Goal: Contribute content

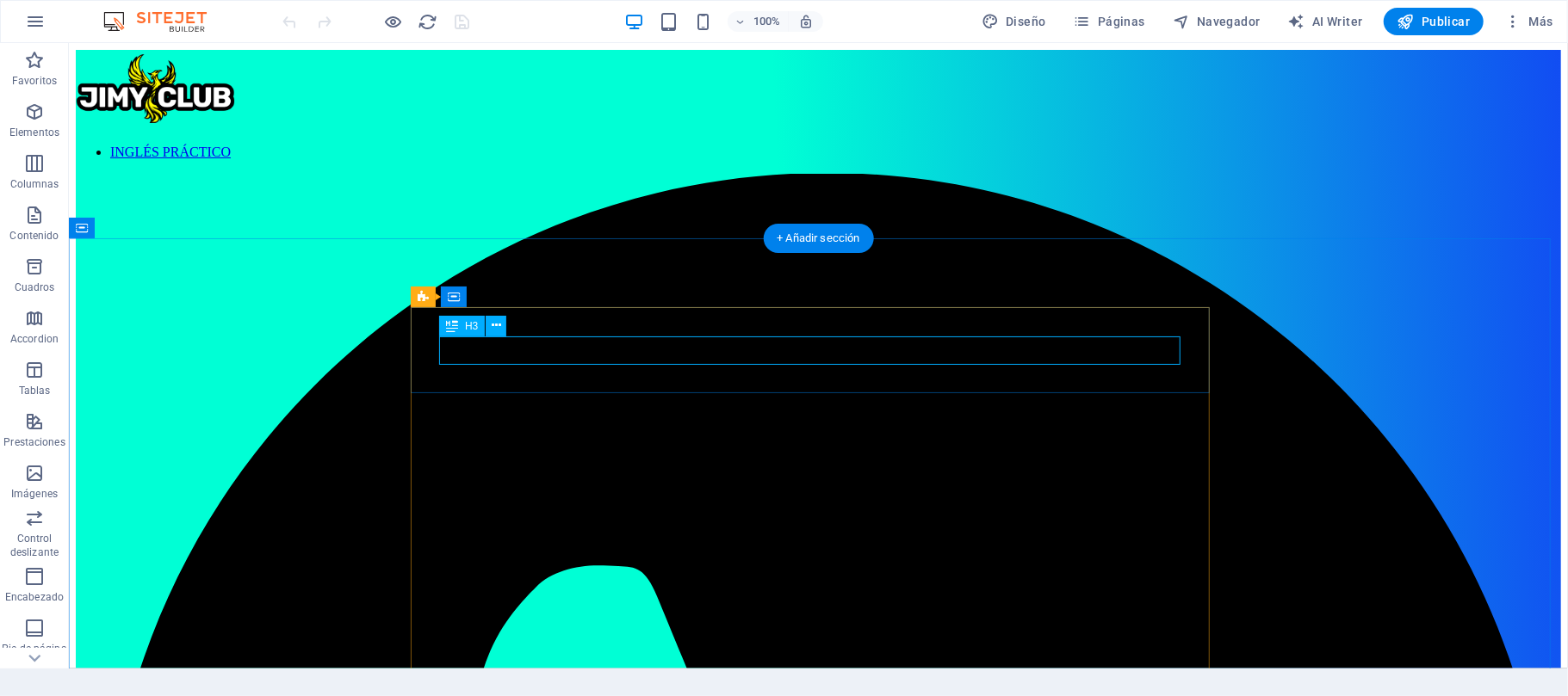
scroll to position [4017, 0]
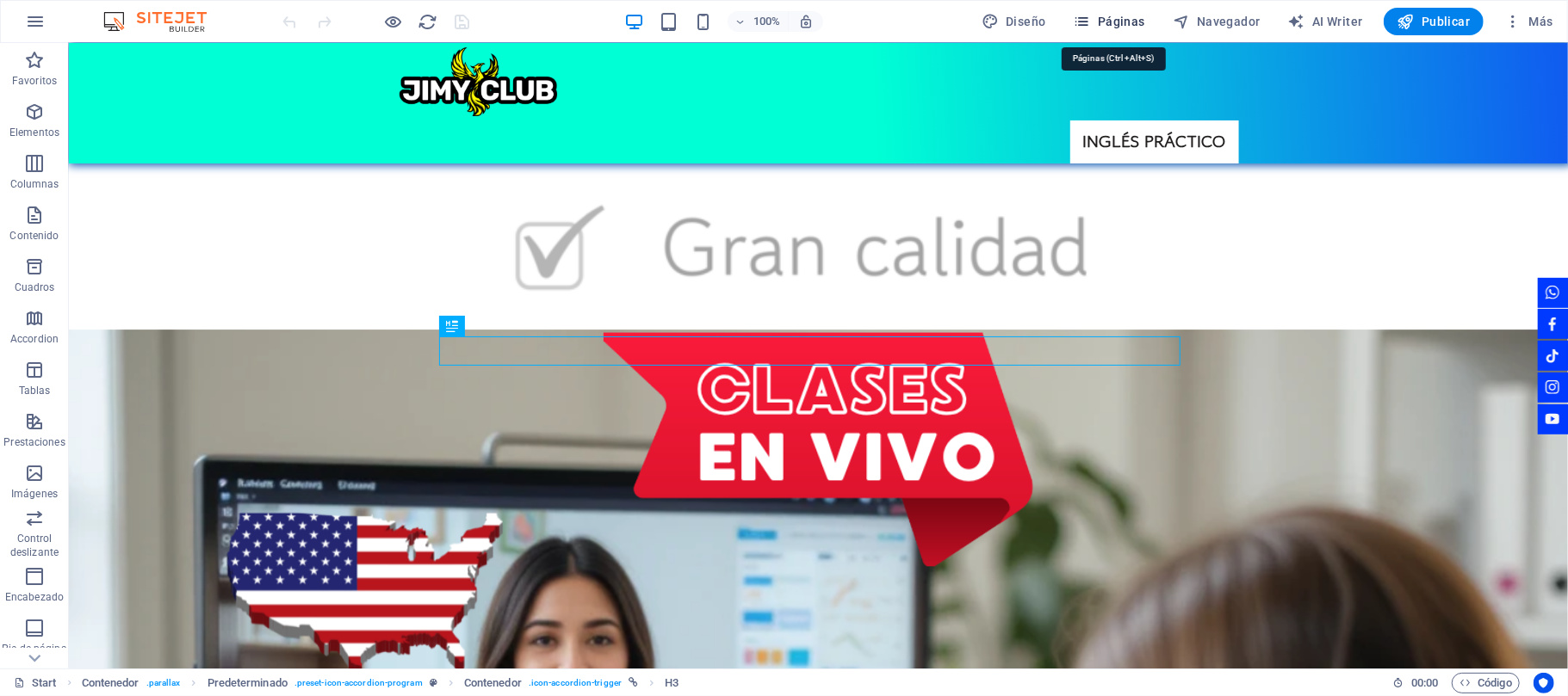
click at [1120, 26] on span "Páginas" at bounding box center [1109, 22] width 71 height 17
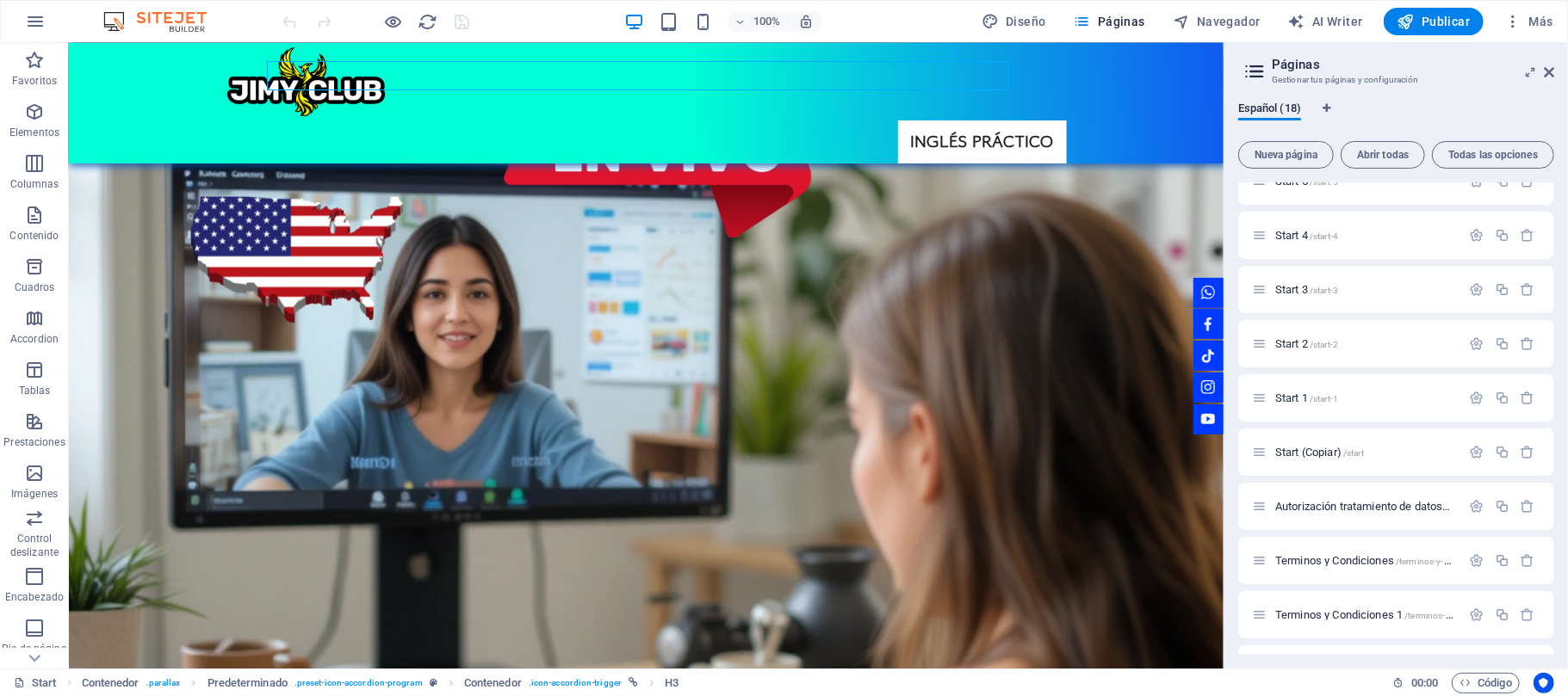
scroll to position [503, 0]
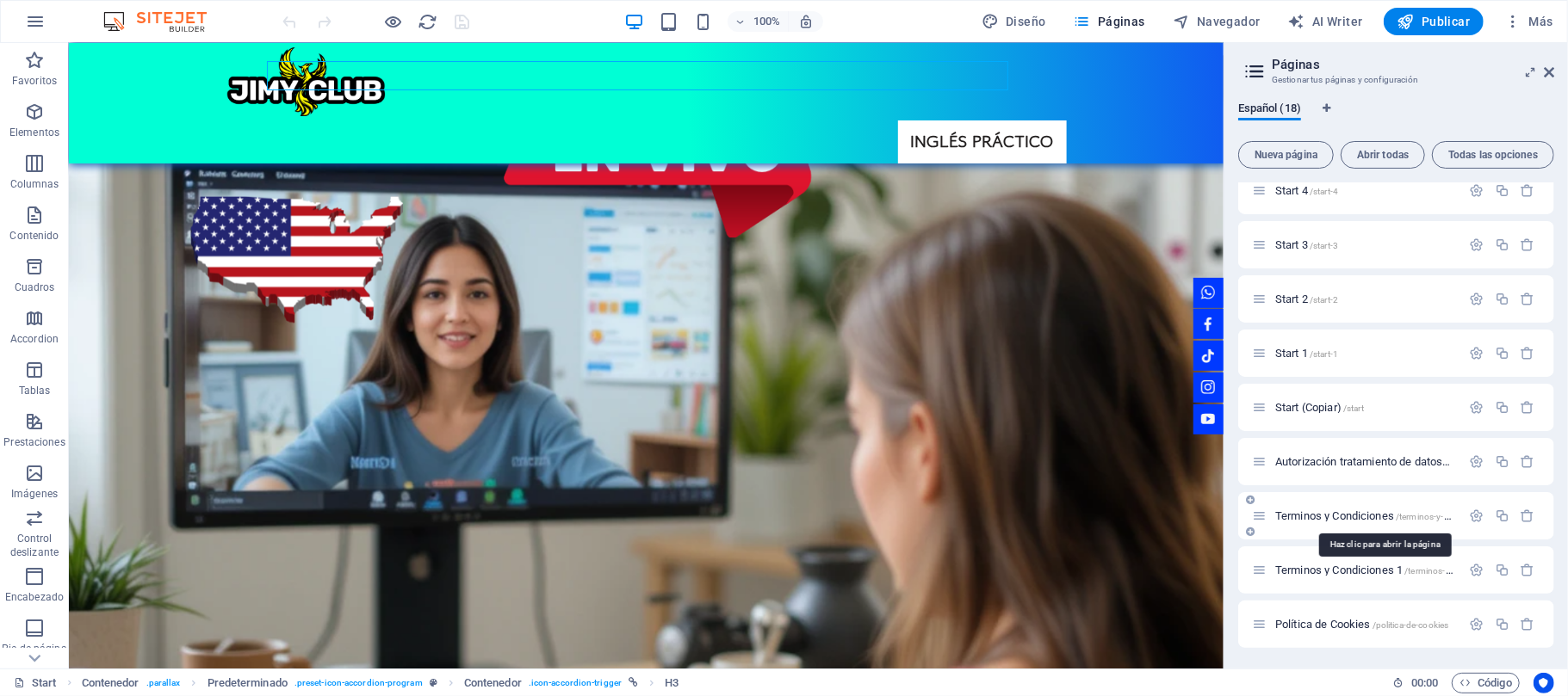
click at [1352, 513] on span "Terminos y Condiciones /terminos-y-condiciones" at bounding box center [1383, 516] width 216 height 13
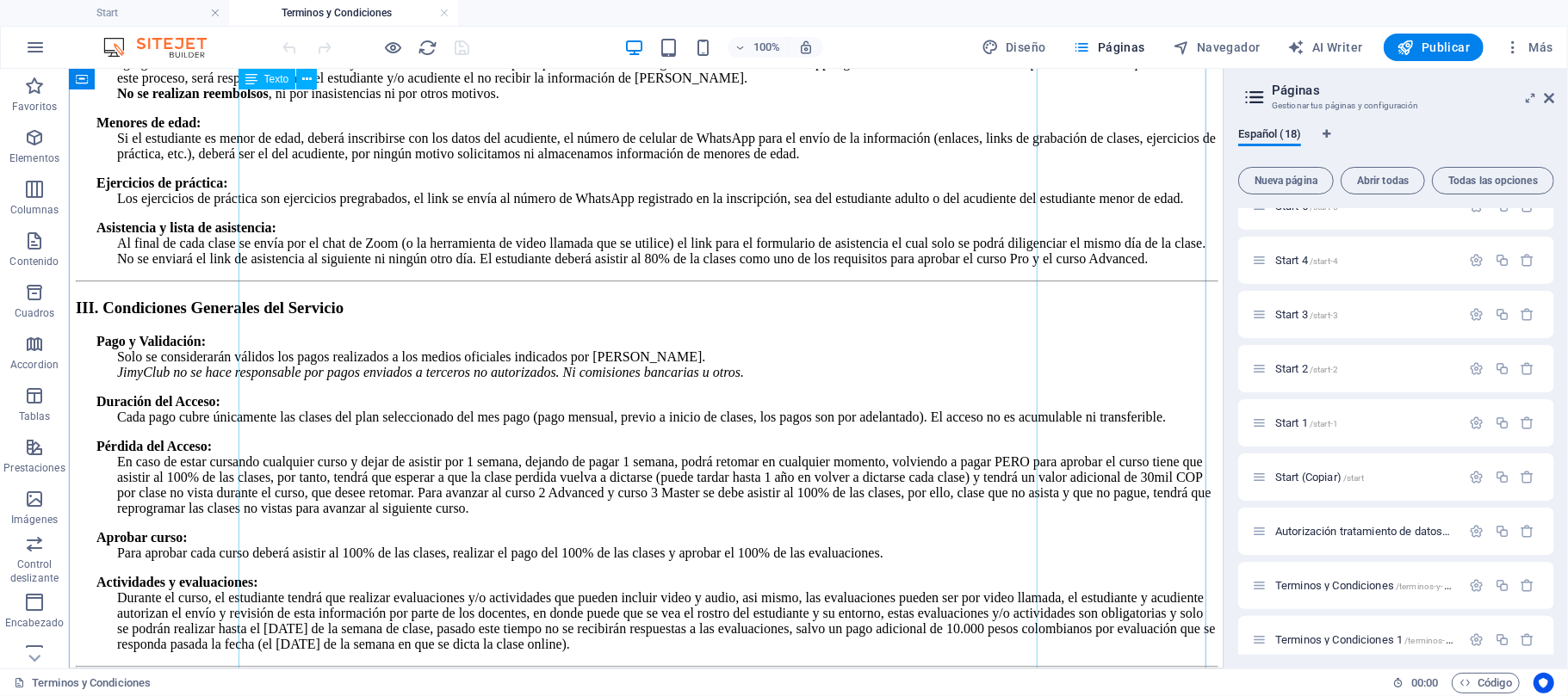
scroll to position [1835, 0]
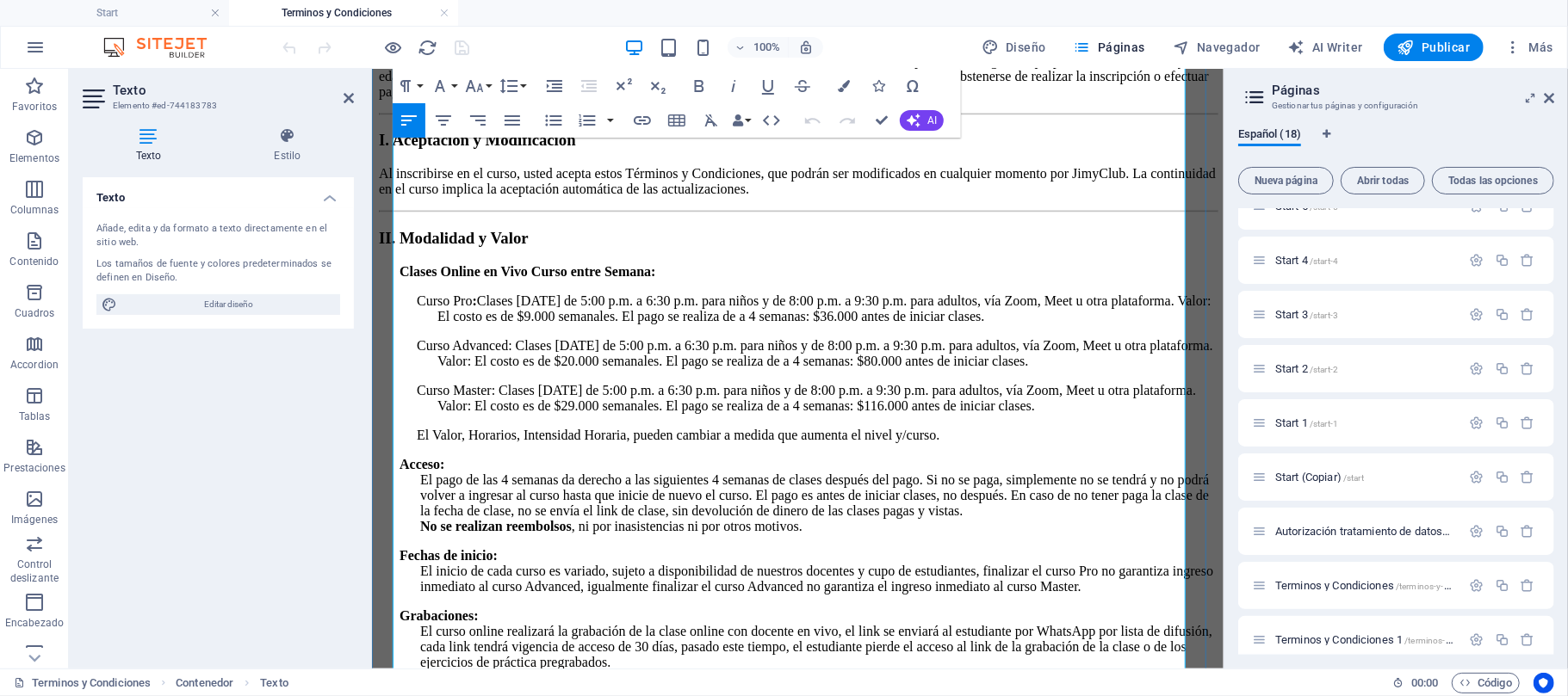
scroll to position [1261, 0]
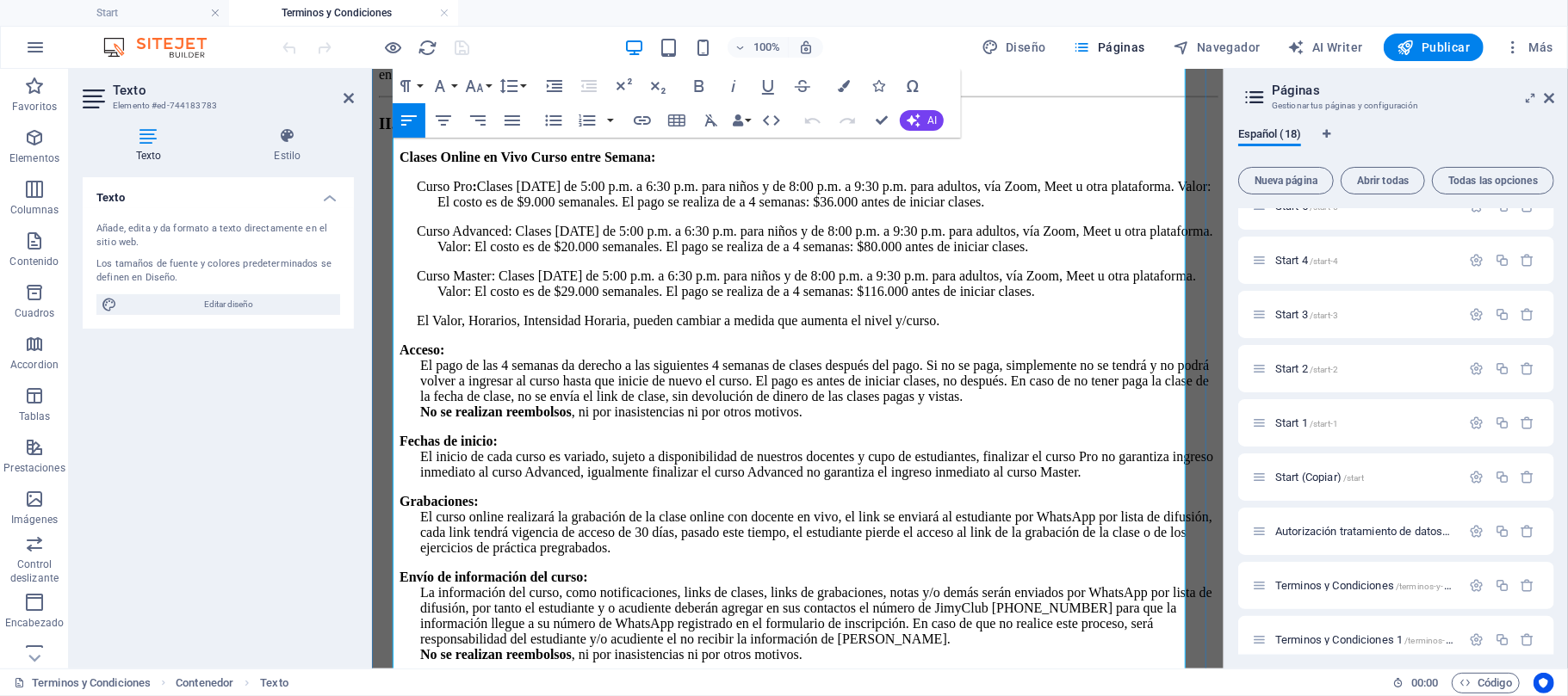
click at [1115, 675] on p "Menores de edad: Si el estudiante es menor de edad, deberá inscribirse con los …" at bounding box center [817, 706] width 797 height 62
click at [735, 675] on p "Menores de edad: Si el estudiante es menor de edad, deberá inscribirse con los …" at bounding box center [817, 706] width 797 height 62
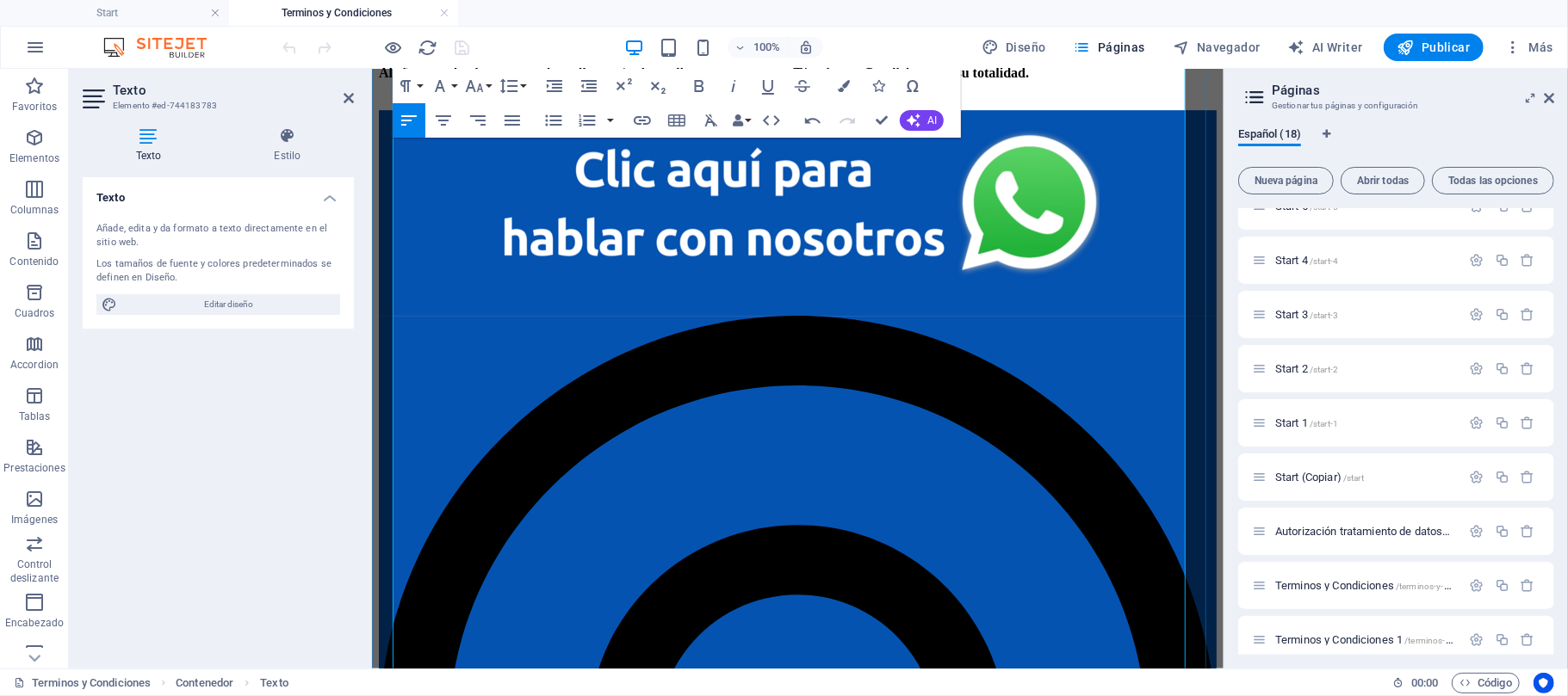
scroll to position [4130, 0]
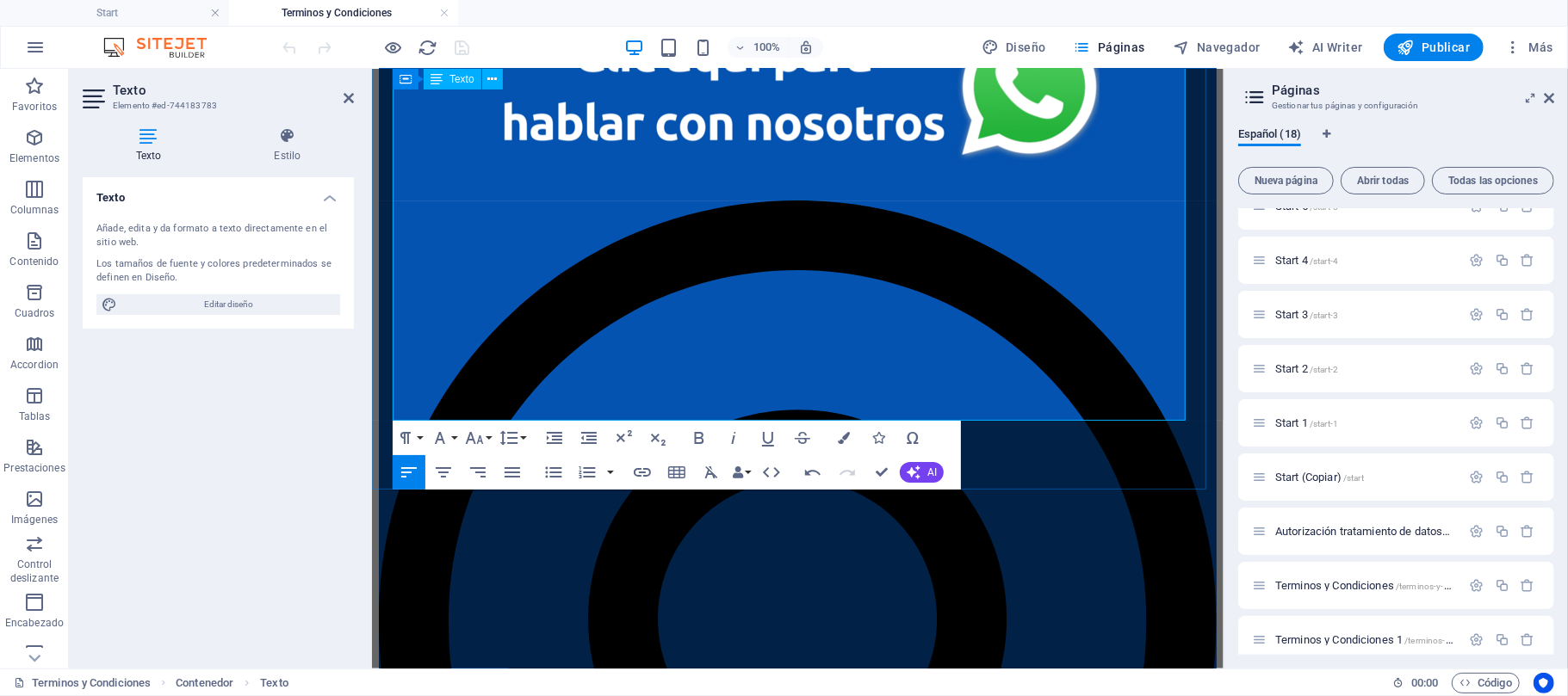
drag, startPoint x: 512, startPoint y: 279, endPoint x: 401, endPoint y: 273, distance: 111.2
copy p "Sanciones Generales: Cualquier violación a estos Términos podrá ser sancionada …"
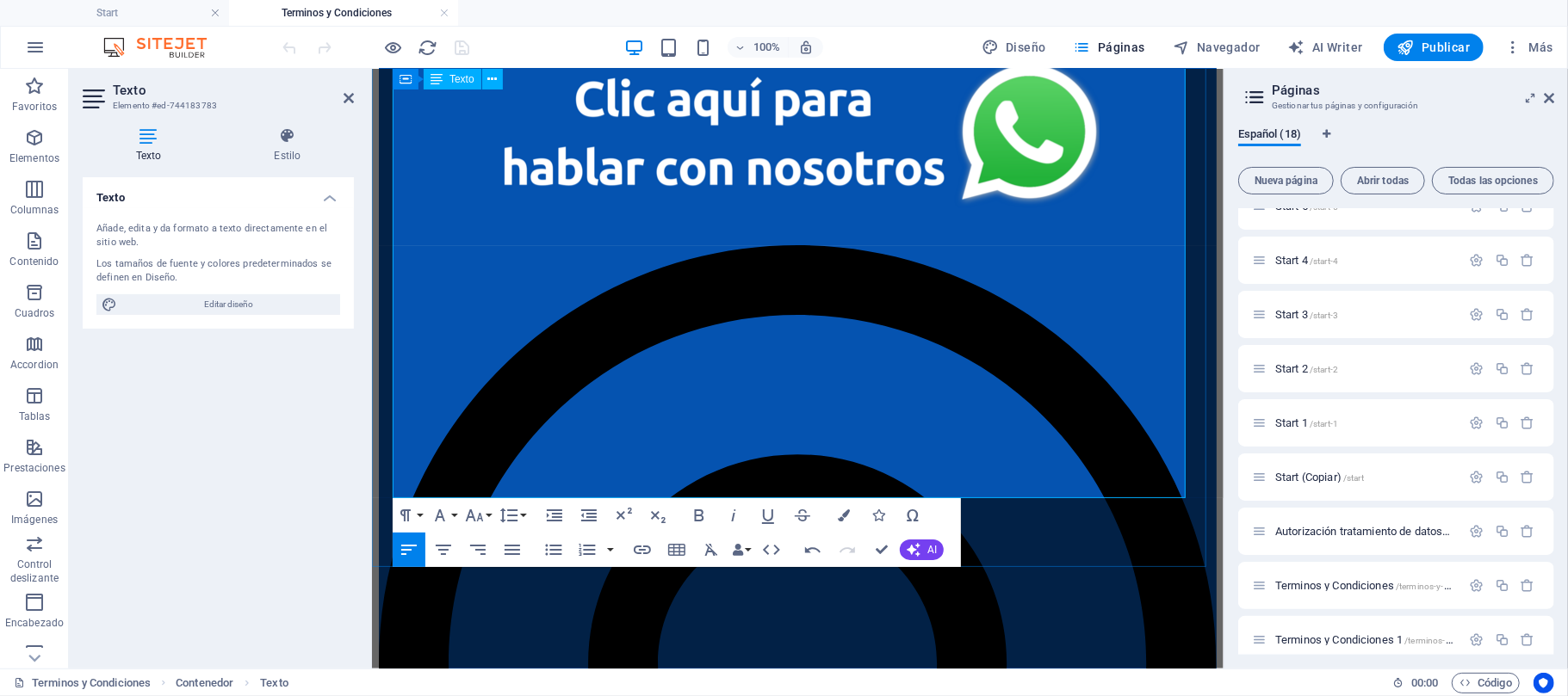
drag, startPoint x: 558, startPoint y: 273, endPoint x: 417, endPoint y: 269, distance: 141.1
drag, startPoint x: 441, startPoint y: 293, endPoint x: 699, endPoint y: 317, distance: 259.1
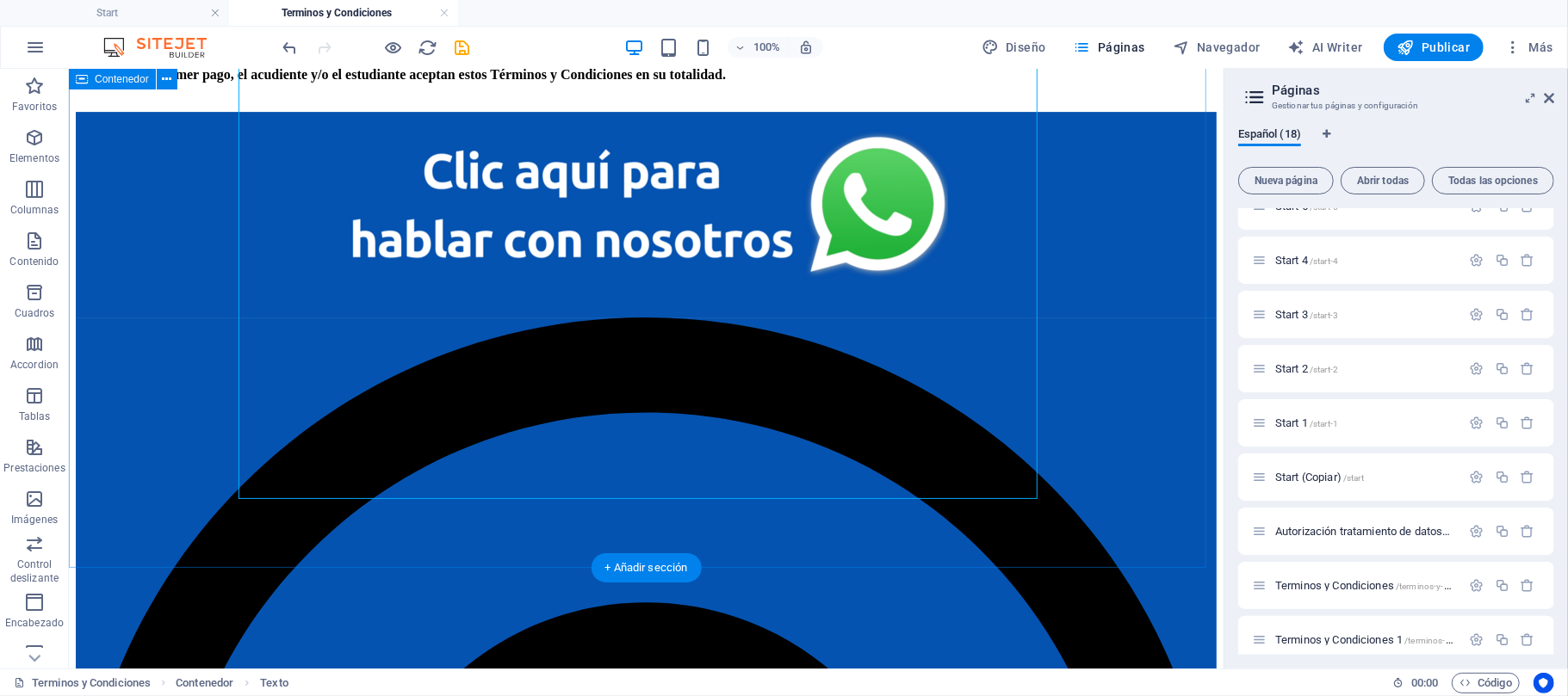
scroll to position [4069, 0]
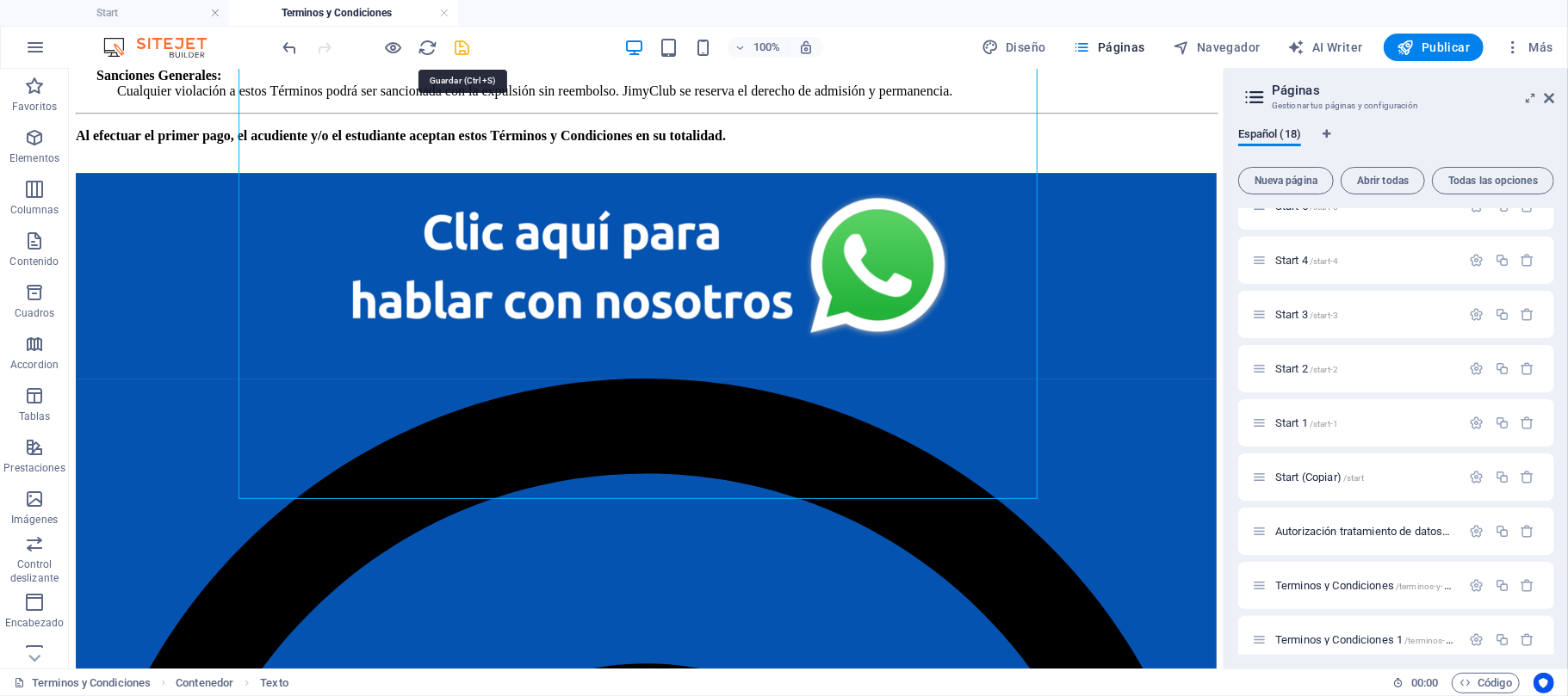
click at [456, 46] on icon "save" at bounding box center [462, 47] width 20 height 20
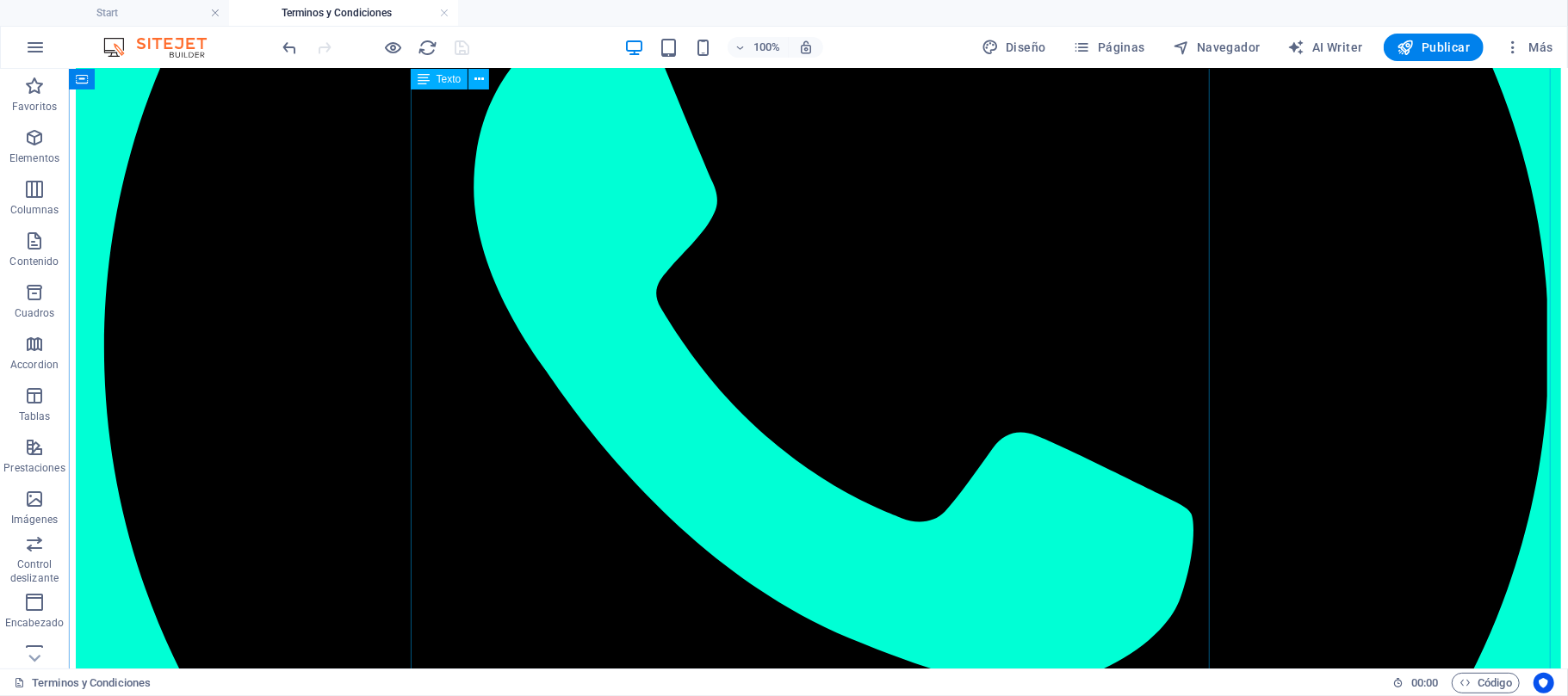
scroll to position [458, 0]
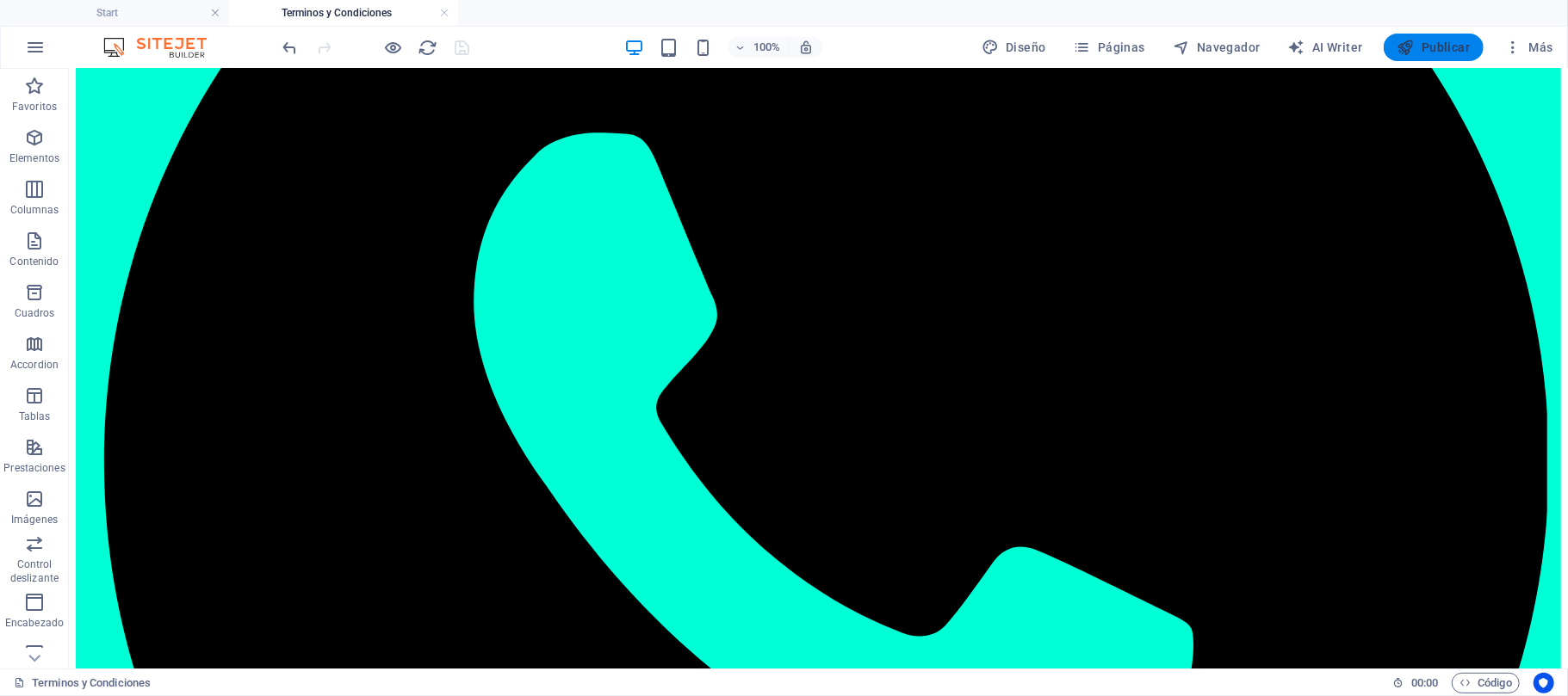
click at [1446, 45] on span "Publicar" at bounding box center [1434, 47] width 73 height 17
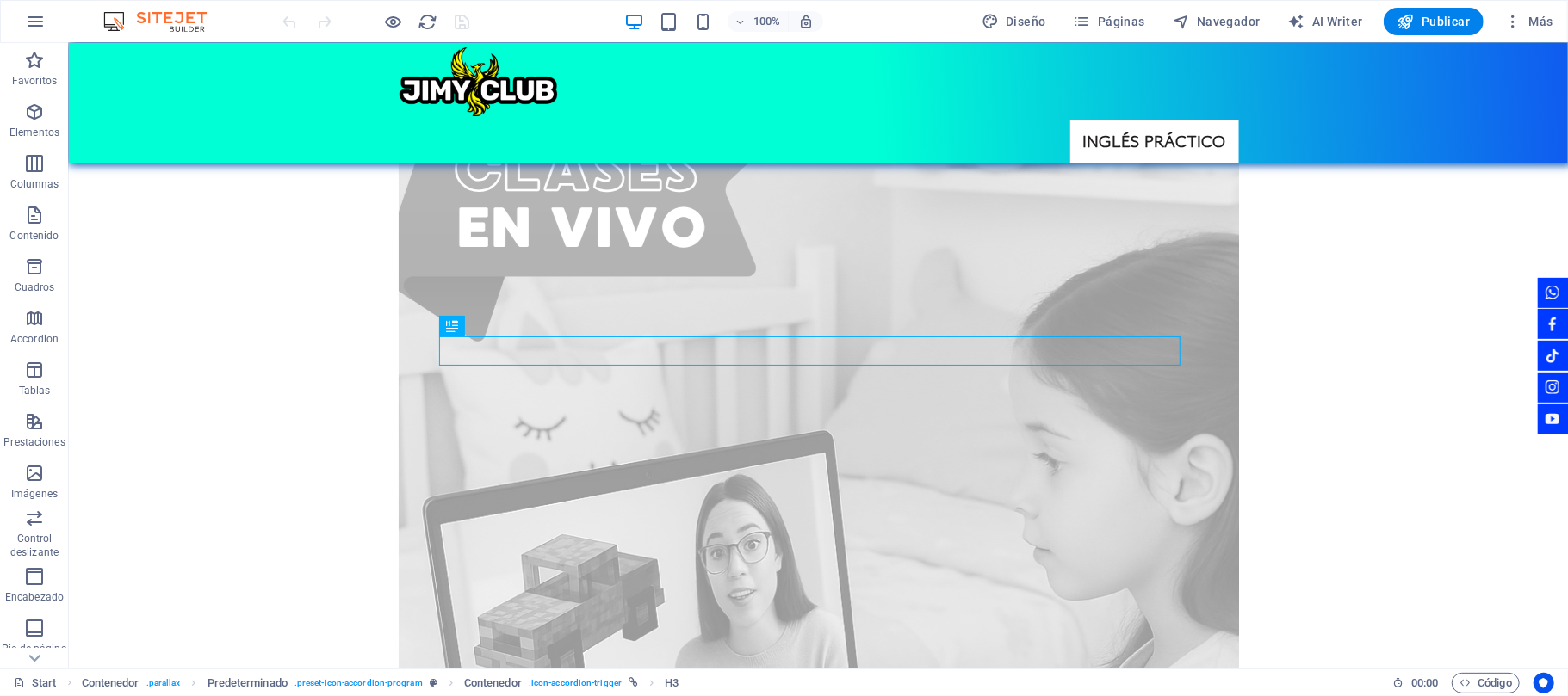
scroll to position [4561, 0]
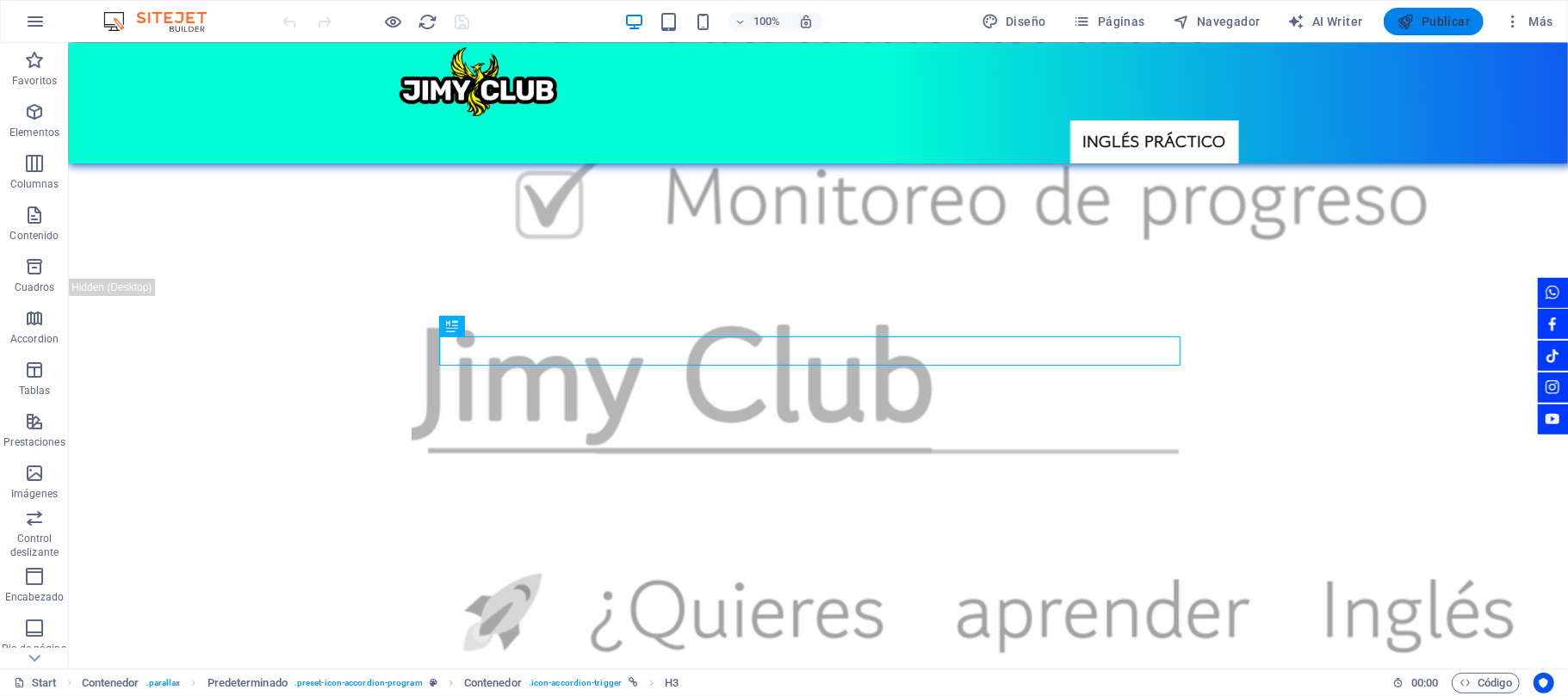
click at [1176, 18] on button "Publicar" at bounding box center [1434, 21] width 101 height 27
